Goal: Information Seeking & Learning: Learn about a topic

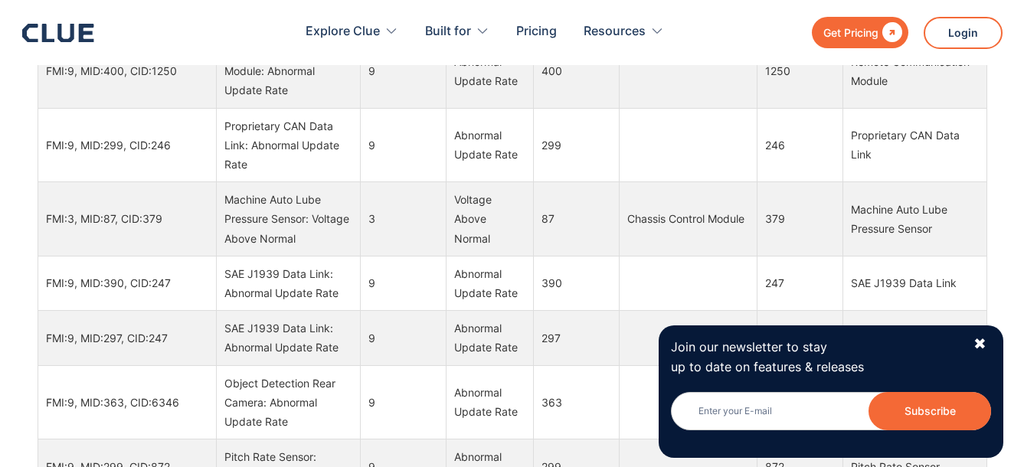
scroll to position [689, 0]
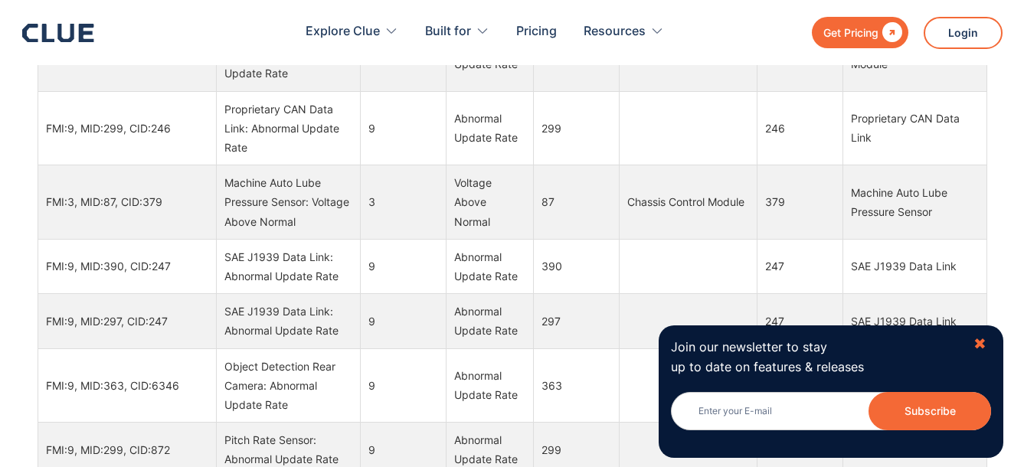
click at [983, 345] on div "✖" at bounding box center [980, 344] width 13 height 19
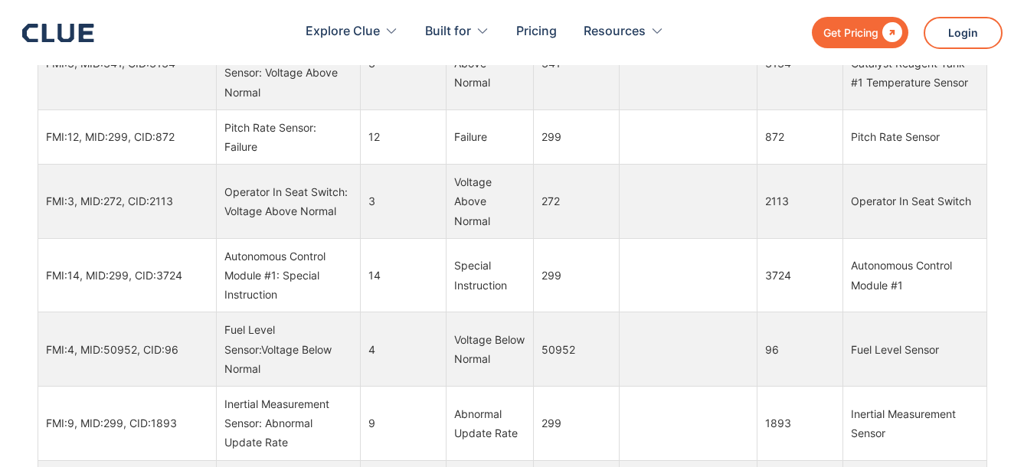
scroll to position [95104, 0]
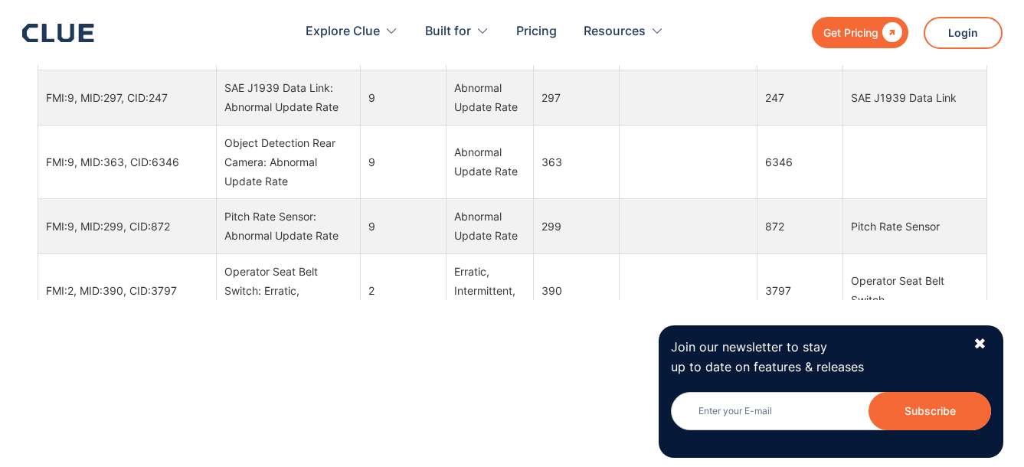
scroll to position [536, 0]
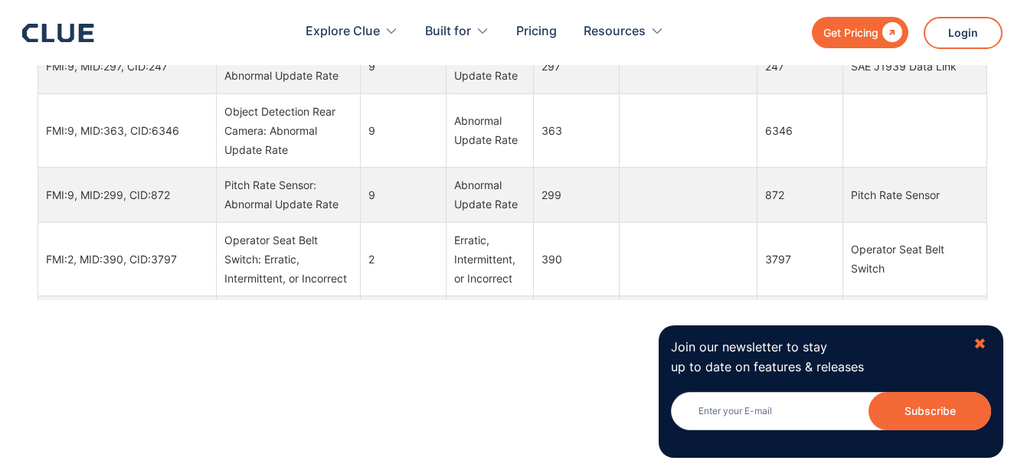
click at [978, 342] on div "✖" at bounding box center [980, 344] width 13 height 19
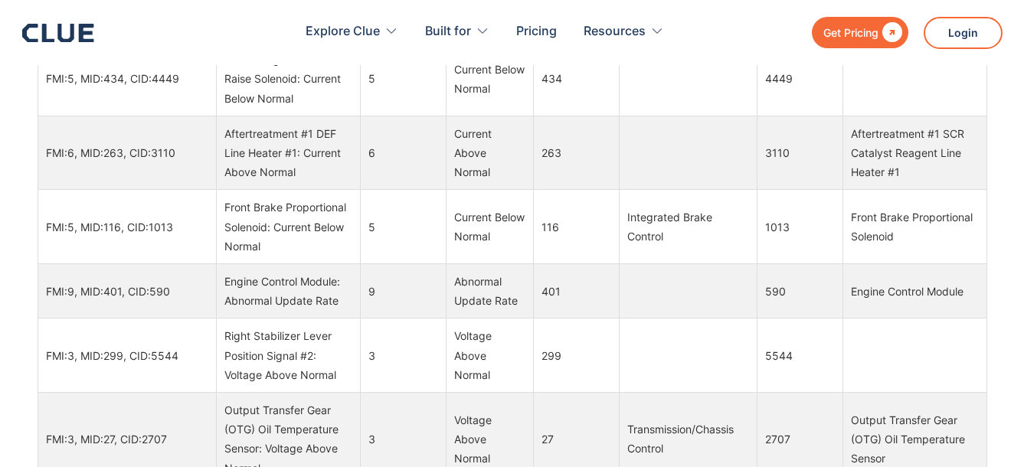
scroll to position [12461, 0]
